Goal: Check status: Check status

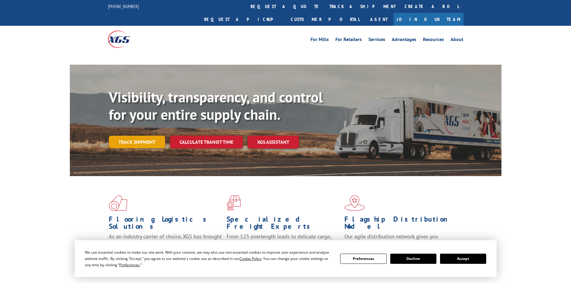
click at [131, 136] on link "Track shipment" at bounding box center [137, 142] width 56 height 13
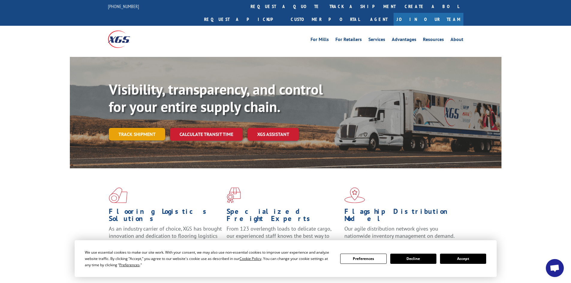
click at [154, 128] on link "Track shipment" at bounding box center [137, 134] width 56 height 13
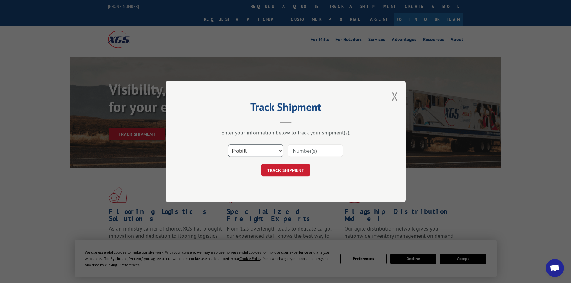
click at [266, 150] on select "Select category... Probill BOL PO" at bounding box center [255, 151] width 55 height 13
select select "po"
click at [228, 145] on select "Select category... Probill BOL PO" at bounding box center [255, 151] width 55 height 13
click at [296, 151] on input at bounding box center [315, 151] width 55 height 13
paste input "31502999"
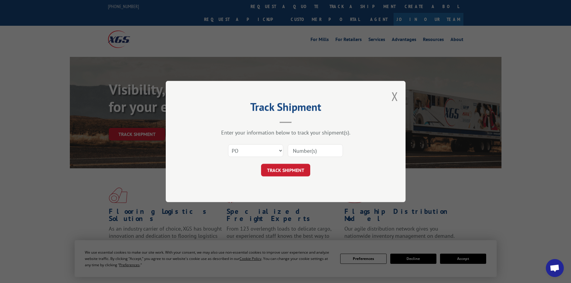
type input "31502999"
click button "TRACK SHIPMENT" at bounding box center [285, 170] width 49 height 13
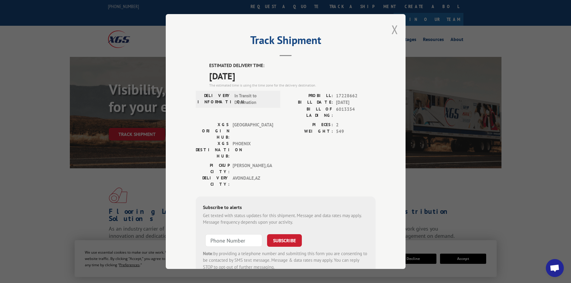
click at [392, 30] on button "Close modal" at bounding box center [395, 30] width 7 height 16
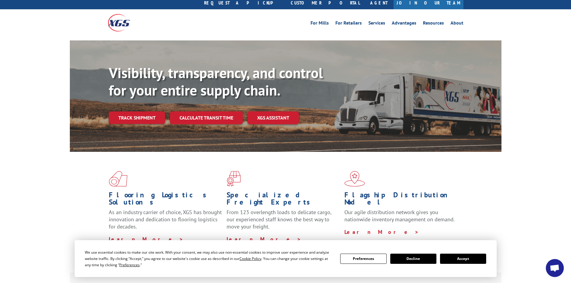
scroll to position [60, 0]
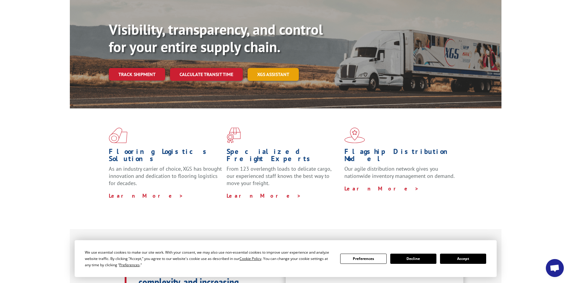
click at [268, 68] on link "XGS ASSISTANT" at bounding box center [273, 74] width 51 height 13
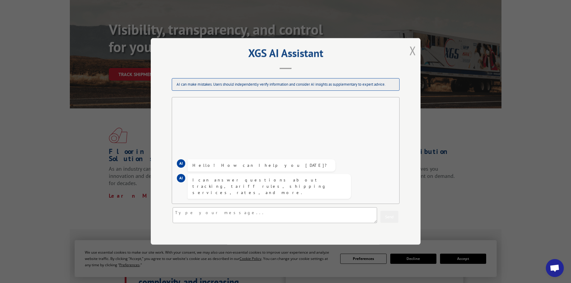
click at [410, 53] on button "Close modal" at bounding box center [413, 51] width 7 height 16
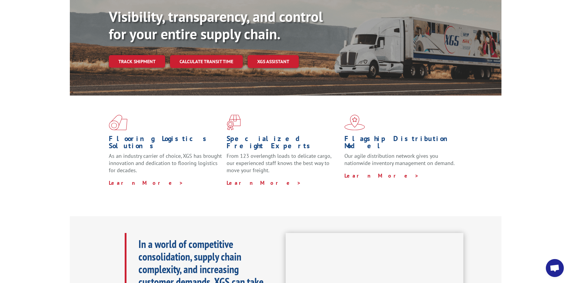
scroll to position [0, 0]
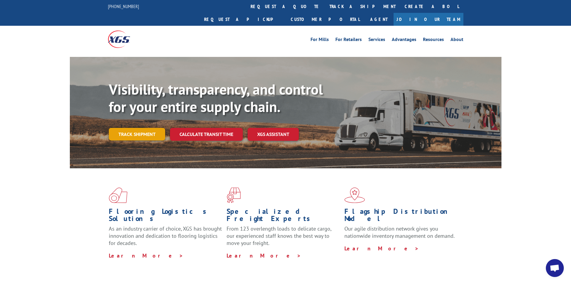
click at [153, 128] on link "Track shipment" at bounding box center [137, 134] width 56 height 13
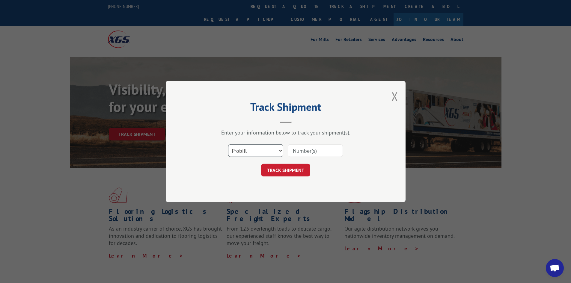
click at [263, 150] on select "Select category... Probill BOL PO" at bounding box center [255, 151] width 55 height 13
select select "po"
click at [228, 145] on select "Select category... Probill BOL PO" at bounding box center [255, 151] width 55 height 13
click at [309, 154] on input at bounding box center [315, 151] width 55 height 13
paste input "31502999"
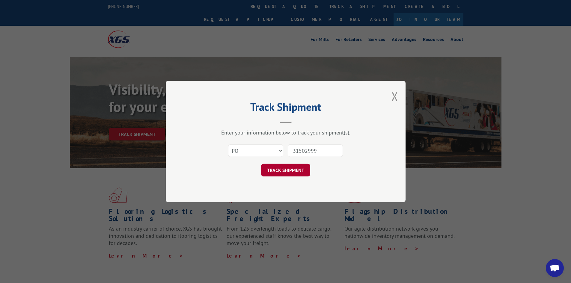
type input "31502999"
click at [291, 169] on button "TRACK SHIPMENT" at bounding box center [285, 170] width 49 height 13
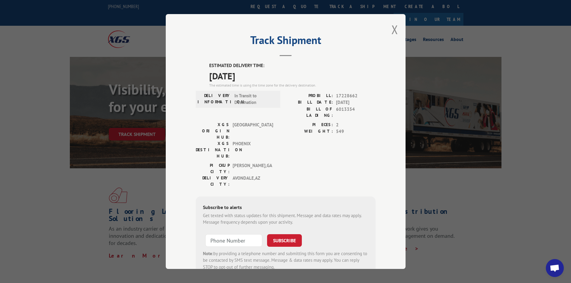
click at [434, 264] on div "Track Shipment ESTIMATED DELIVERY TIME: [DATE] The estimated time is using the …" at bounding box center [285, 141] width 571 height 283
click at [388, 33] on div "Track Shipment ESTIMATED DELIVERY TIME: [DATE] The estimated time is using the …" at bounding box center [286, 141] width 240 height 255
click at [389, 32] on div "Track Shipment ESTIMATED DELIVERY TIME: [DATE] The estimated time is using the …" at bounding box center [286, 141] width 240 height 255
